Goal: Transaction & Acquisition: Subscribe to service/newsletter

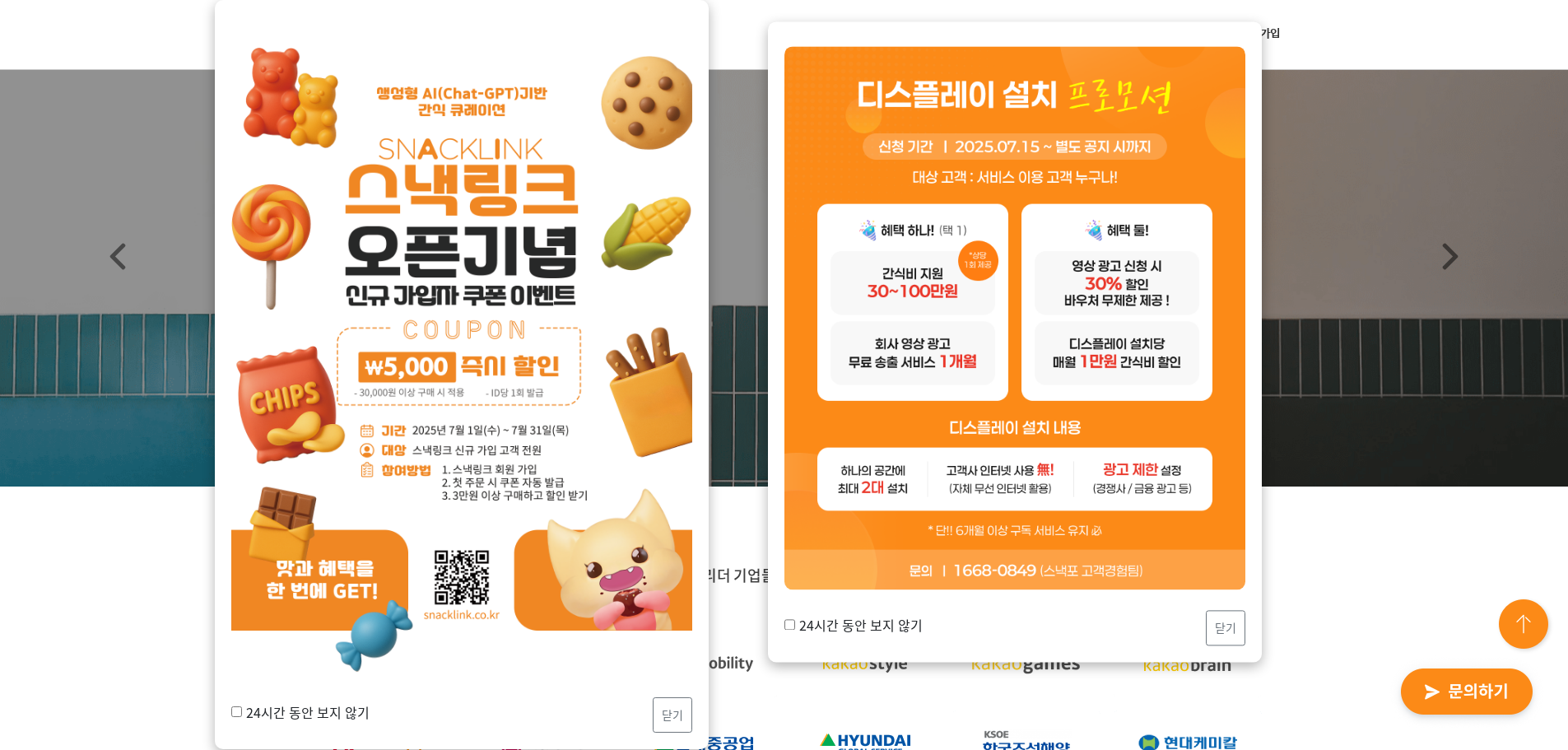
scroll to position [83, 0]
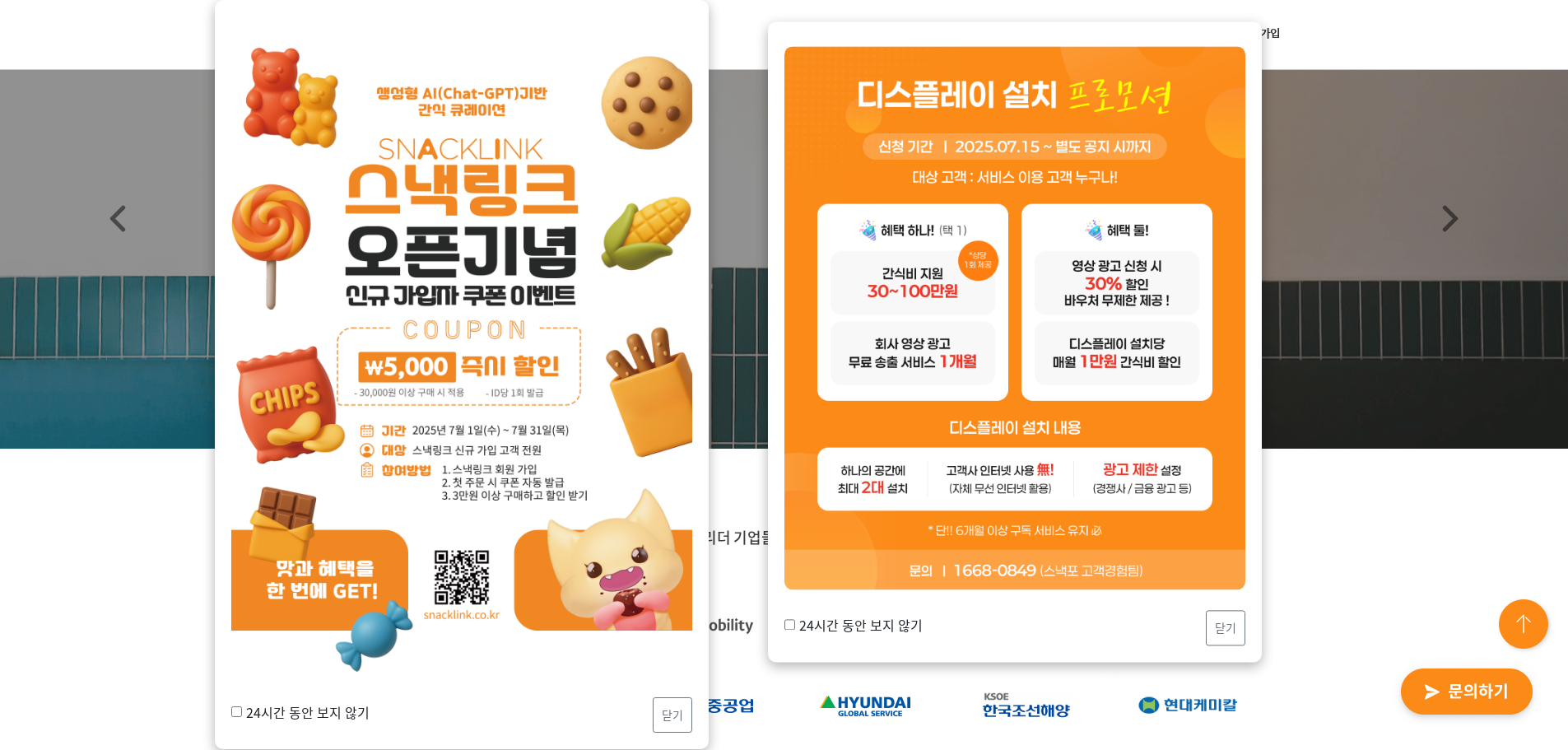
click at [789, 623] on input "24시간 동안 보지 않기" at bounding box center [789, 625] width 11 height 11
checkbox input "true"
click at [1224, 632] on button "닫기" at bounding box center [1225, 629] width 39 height 35
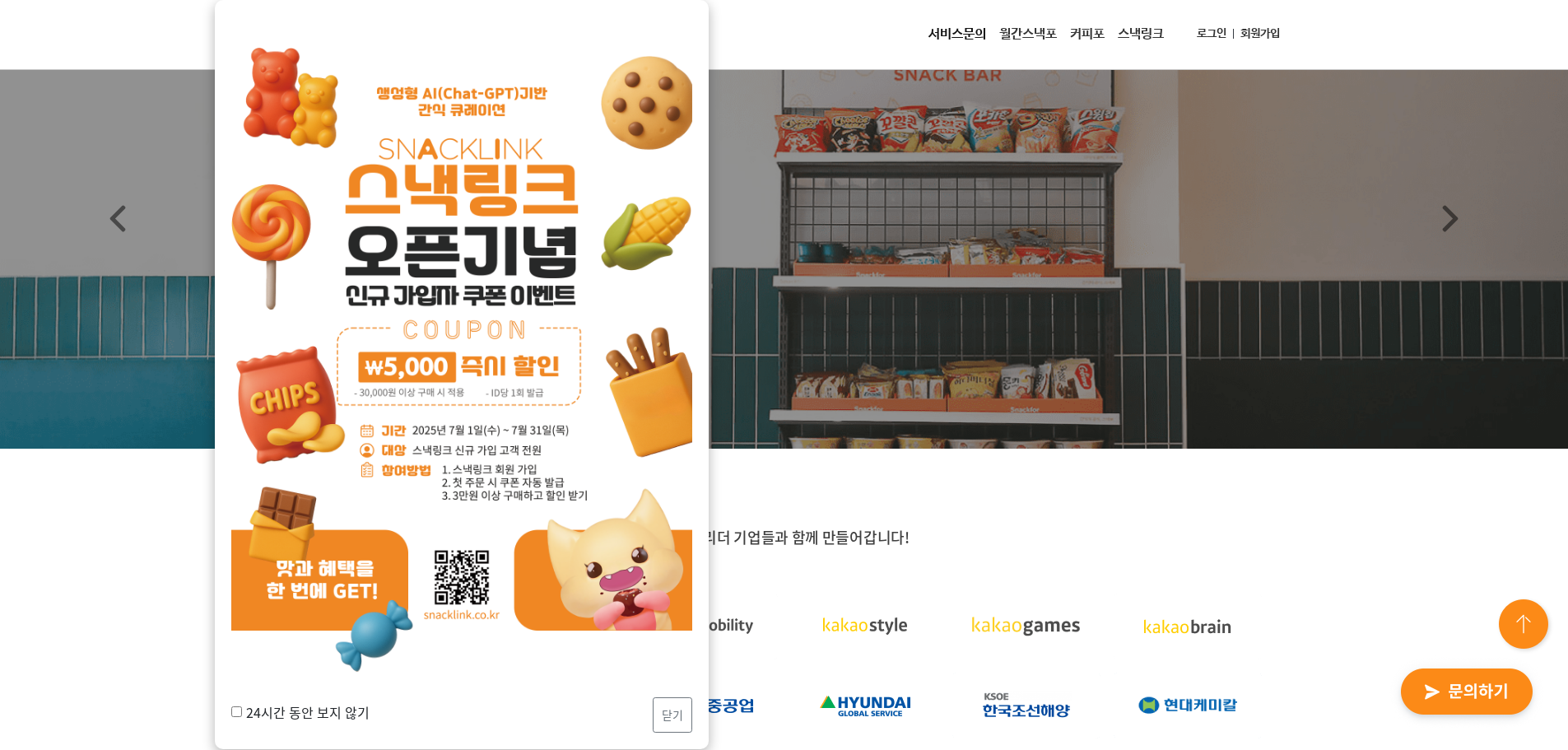
click at [238, 711] on input "24시간 동안 보지 않기" at bounding box center [236, 712] width 11 height 11
checkbox input "true"
click at [671, 715] on button "닫기" at bounding box center [672, 715] width 39 height 35
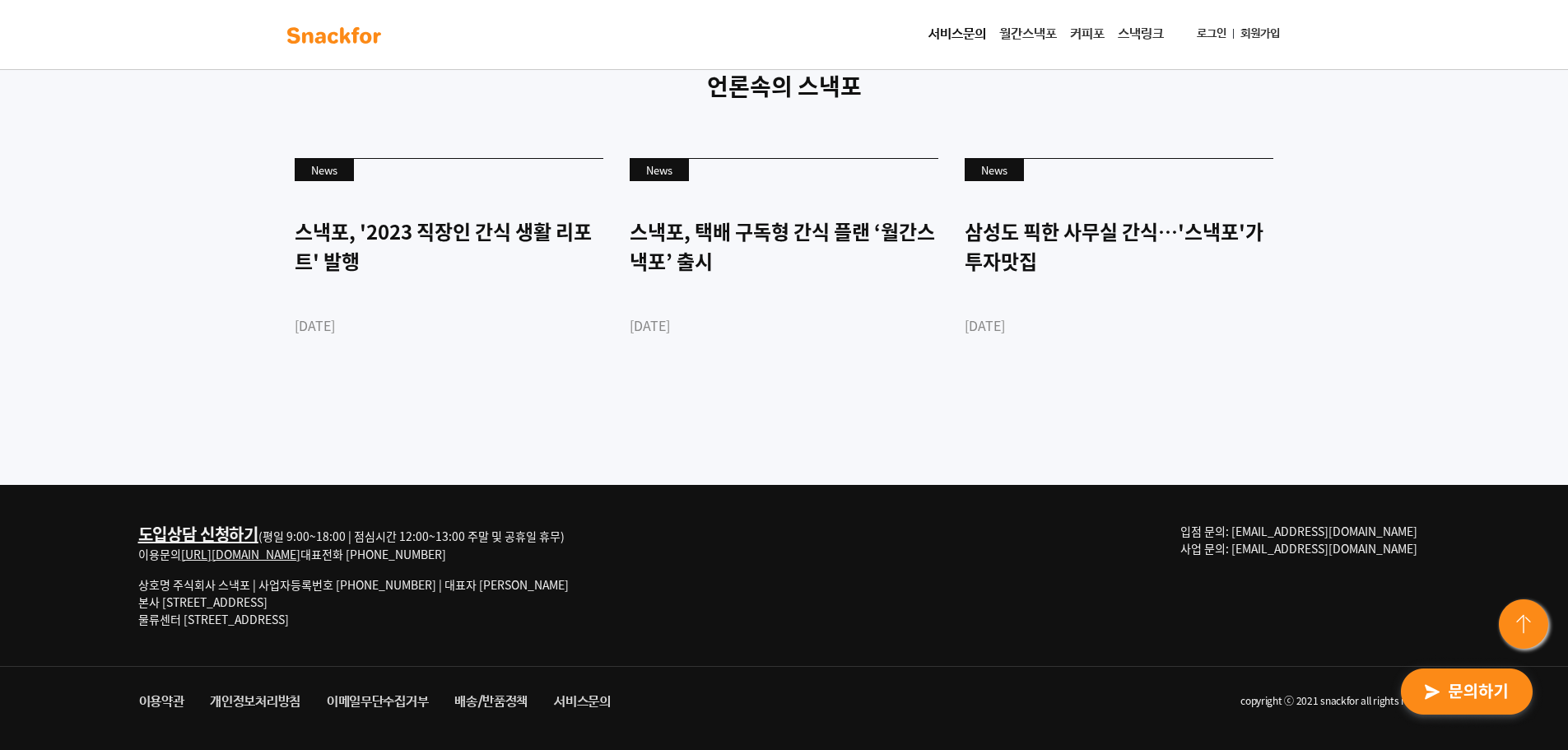
scroll to position [4498, 0]
drag, startPoint x: 117, startPoint y: 517, endPoint x: 434, endPoint y: 680, distance: 356.5
click at [434, 680] on div "도입상담 신청하기 (평일 9:00~18:00 | 점심시간 12:00~13:00 주말 및 공휴일 휴무) 이용문의 [URL][DOMAIN_NAME…" at bounding box center [784, 617] width 1568 height 265
click at [477, 632] on div "도입상담 신청하기 (평일 9:00~18:00 | 점심시간 12:00~13:00 주말 및 공휴일 휴무) 이용문의 [URL][DOMAIN_NAME…" at bounding box center [374, 582] width 470 height 118
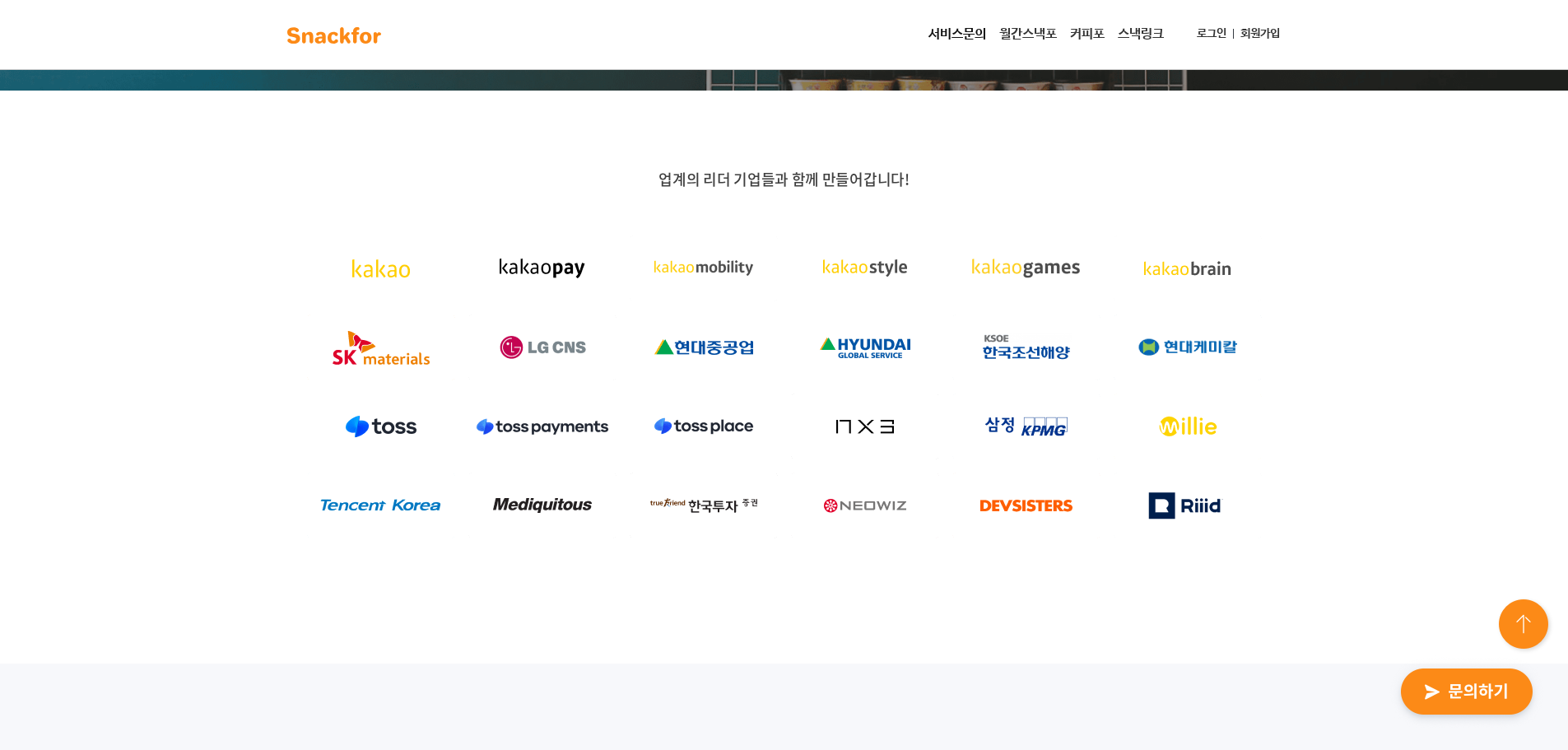
scroll to position [411, 0]
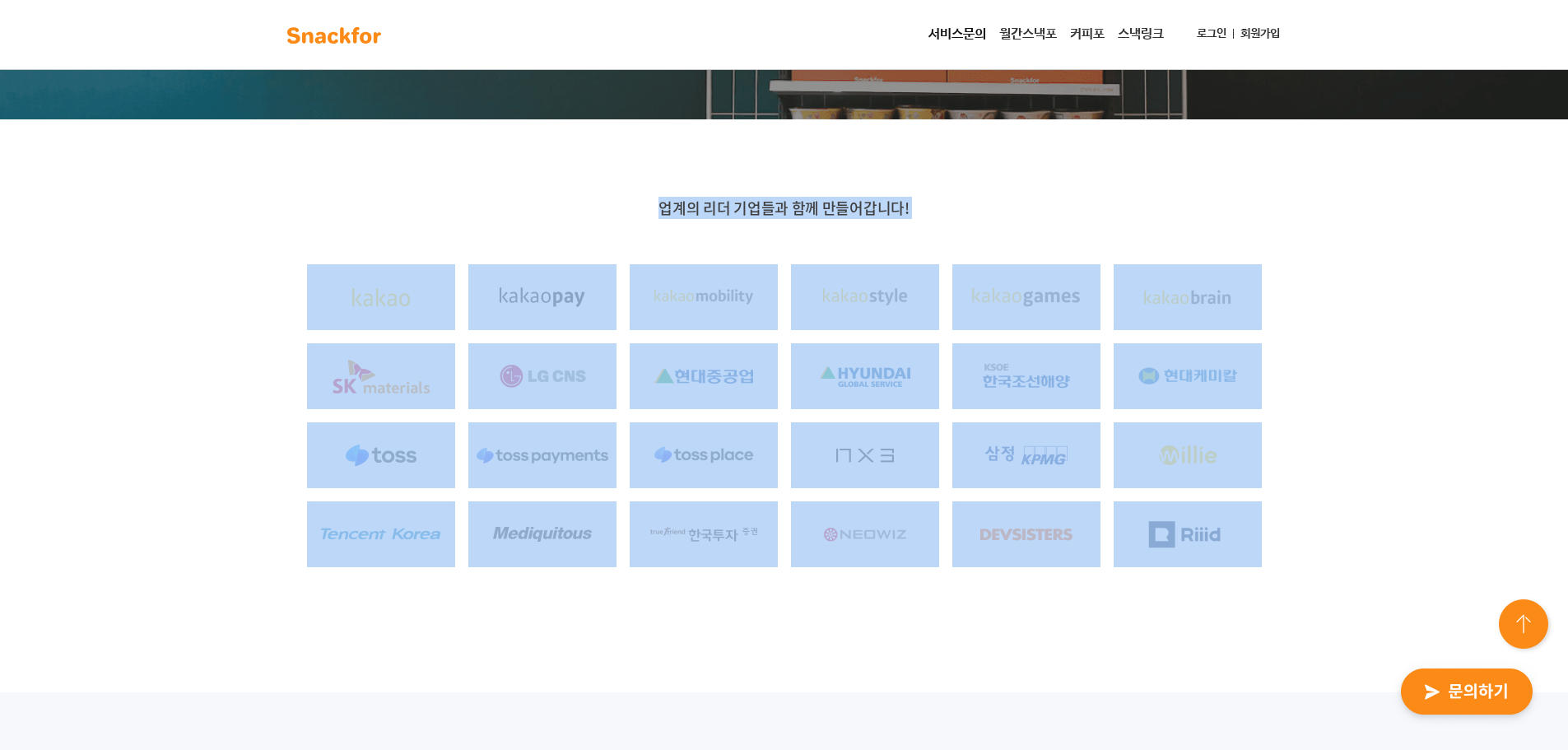
drag, startPoint x: 653, startPoint y: 192, endPoint x: 1294, endPoint y: 537, distance: 727.9
click at [1294, 537] on div "업계의 리더 기업들과 함께 만들어갑니다!" at bounding box center [784, 406] width 1568 height 573
click at [1294, 537] on div at bounding box center [784, 415] width 1030 height 316
drag, startPoint x: 1312, startPoint y: 538, endPoint x: 623, endPoint y: 163, distance: 784.4
click at [623, 163] on div "업계의 리더 기업들과 함께 만들어갑니다!" at bounding box center [784, 406] width 1568 height 573
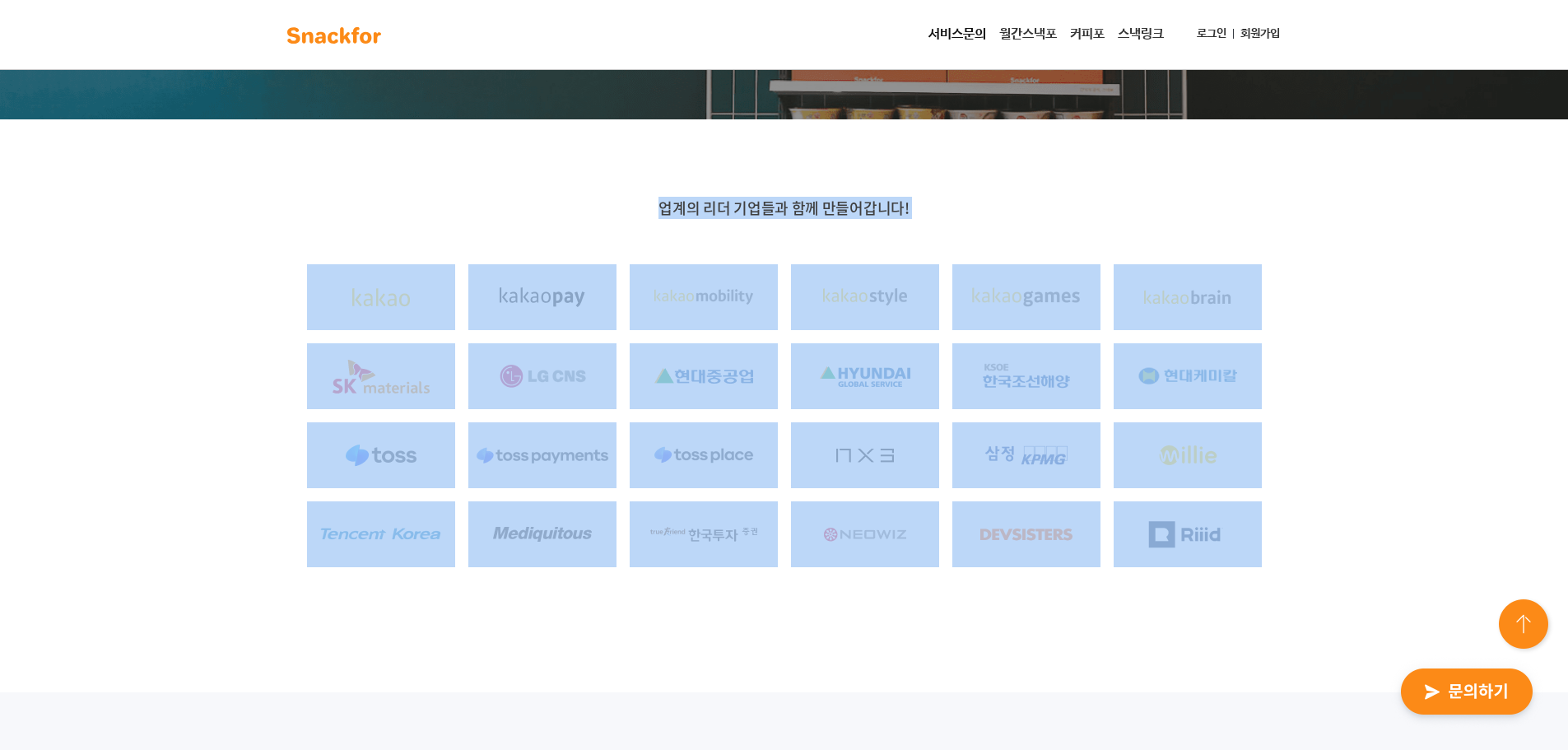
click at [617, 144] on div "업계의 리더 기업들과 함께 만들어갑니다!" at bounding box center [784, 406] width 1568 height 573
drag, startPoint x: 617, startPoint y: 144, endPoint x: 1316, endPoint y: 539, distance: 802.9
click at [1314, 536] on div "업계의 리더 기업들과 함께 만들어갑니다!" at bounding box center [784, 406] width 1568 height 573
click at [1316, 539] on div "업계의 리더 기업들과 함께 만들어갑니다!" at bounding box center [784, 406] width 1568 height 573
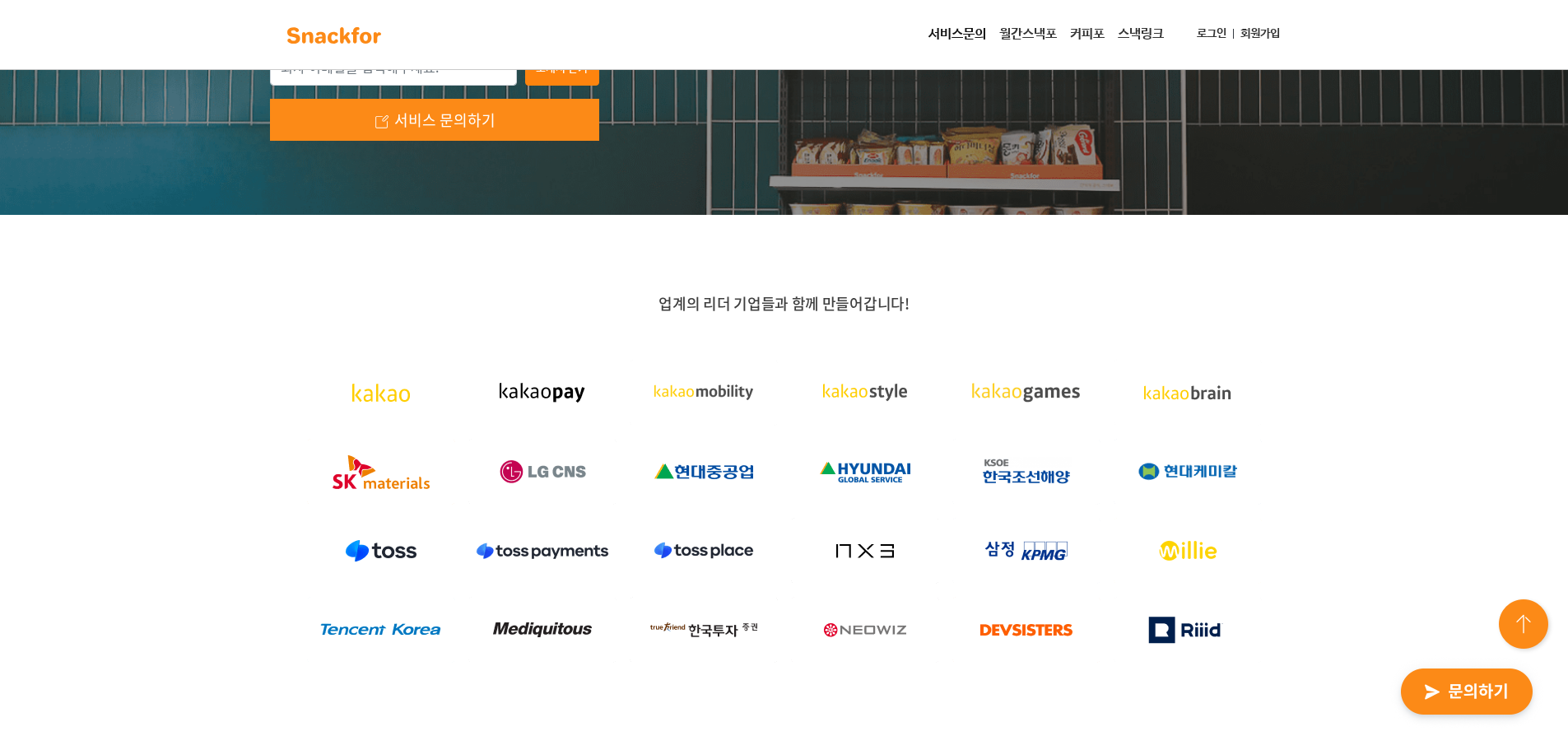
scroll to position [0, 0]
